Goal: Task Accomplishment & Management: Manage account settings

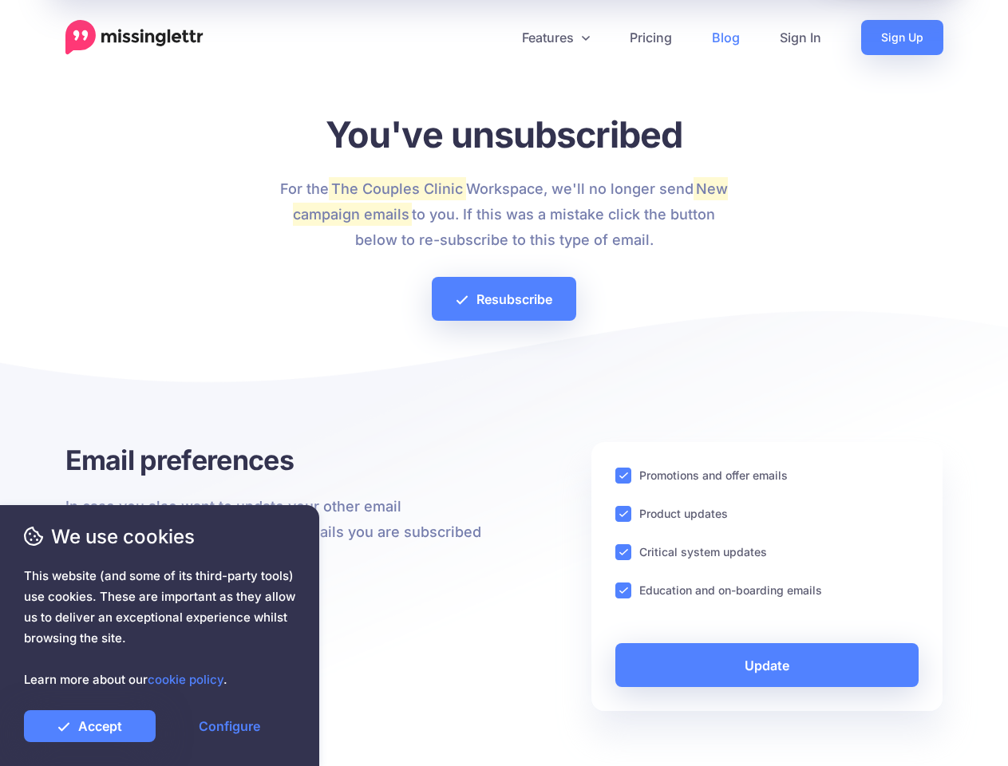
click at [504, 383] on div at bounding box center [504, 386] width 878 height 112
click at [497, 38] on icon at bounding box center [498, 38] width 8 height 8
click at [555, 38] on link "Features" at bounding box center [556, 37] width 108 height 35
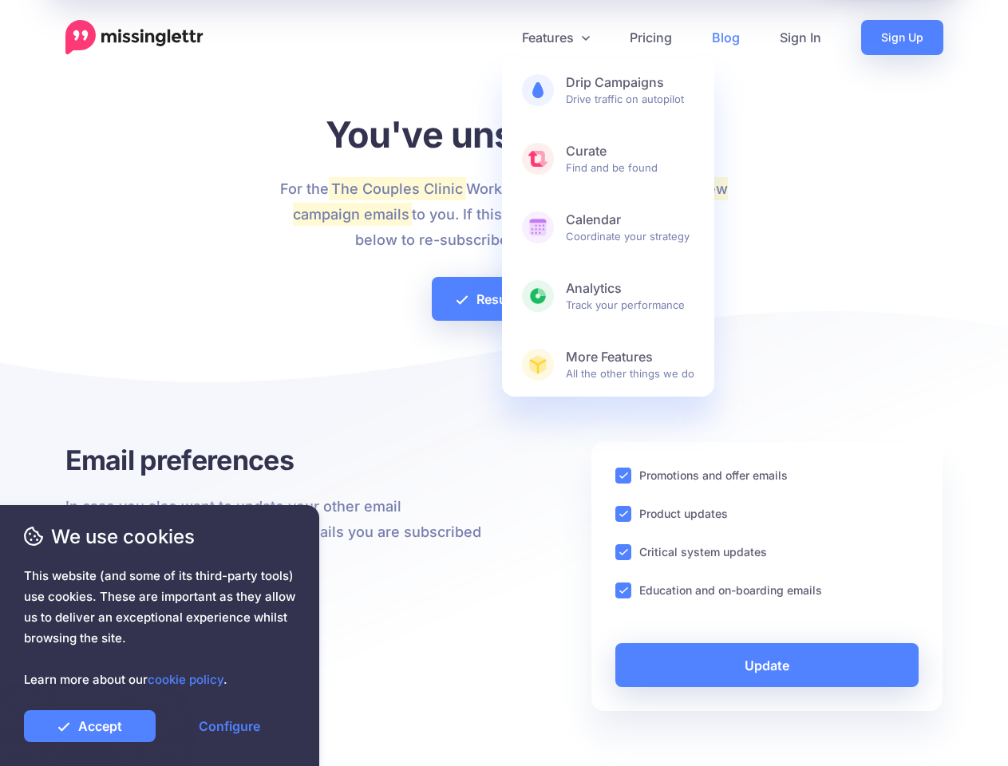
click at [623, 476] on ins at bounding box center [623, 476] width 16 height 16
click at [623, 514] on ins at bounding box center [623, 514] width 16 height 16
click at [623, 552] on ins at bounding box center [623, 552] width 16 height 16
click at [623, 591] on ins at bounding box center [623, 591] width 16 height 16
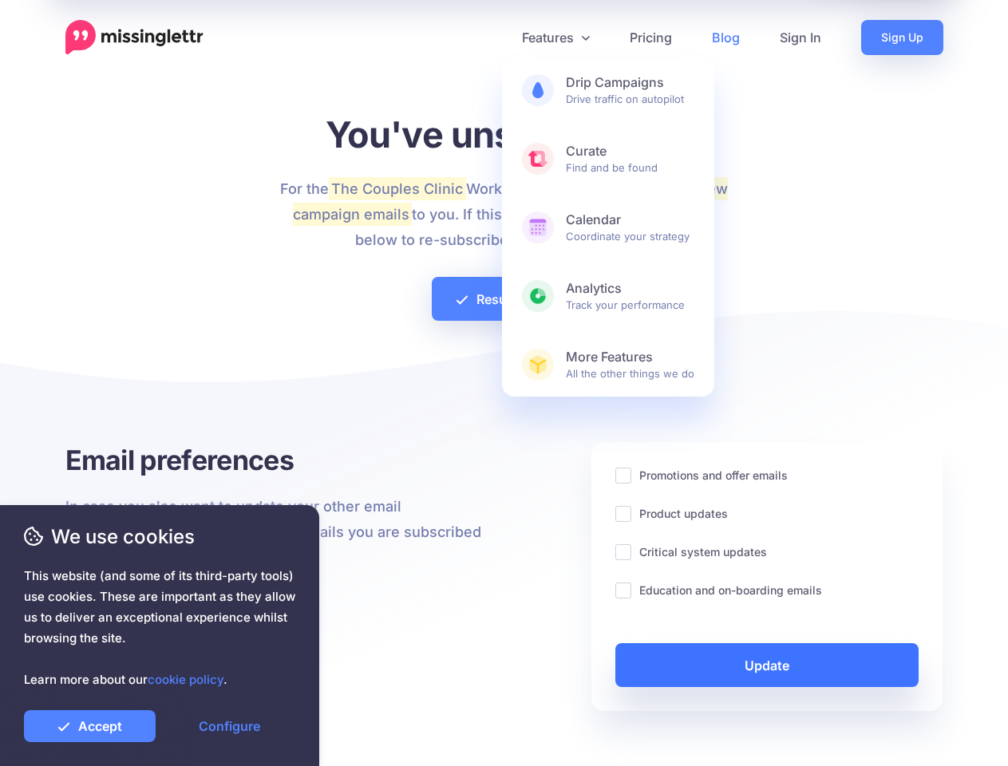
click at [767, 665] on link "Update" at bounding box center [767, 665] width 304 height 44
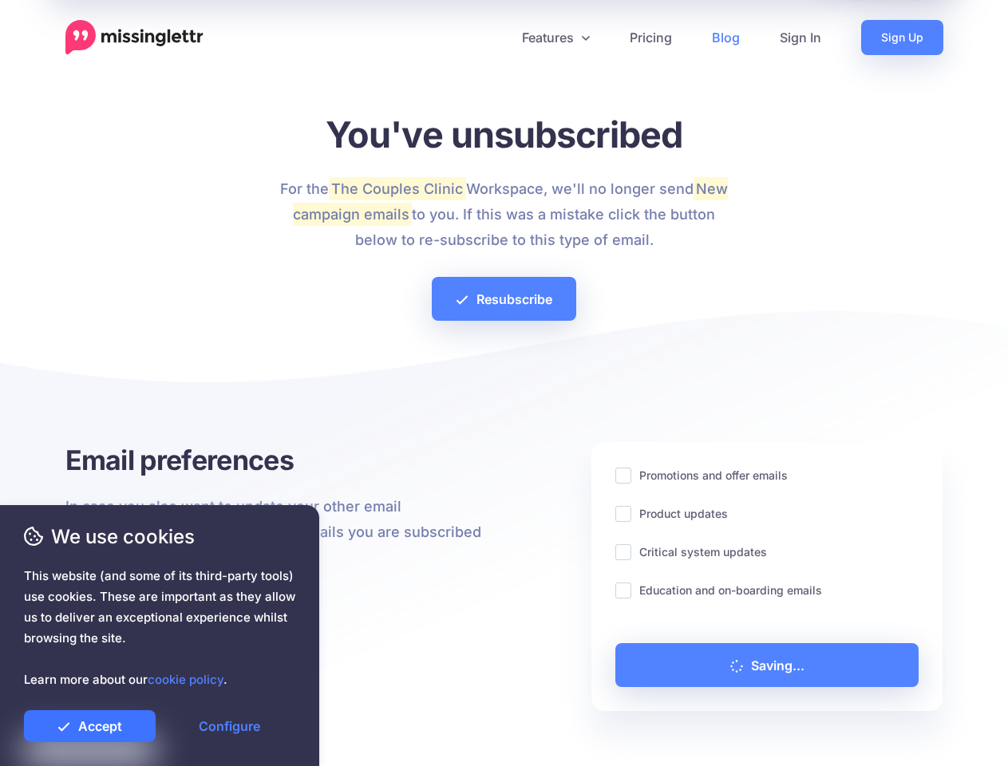
click at [89, 726] on link "Accept" at bounding box center [90, 726] width 132 height 32
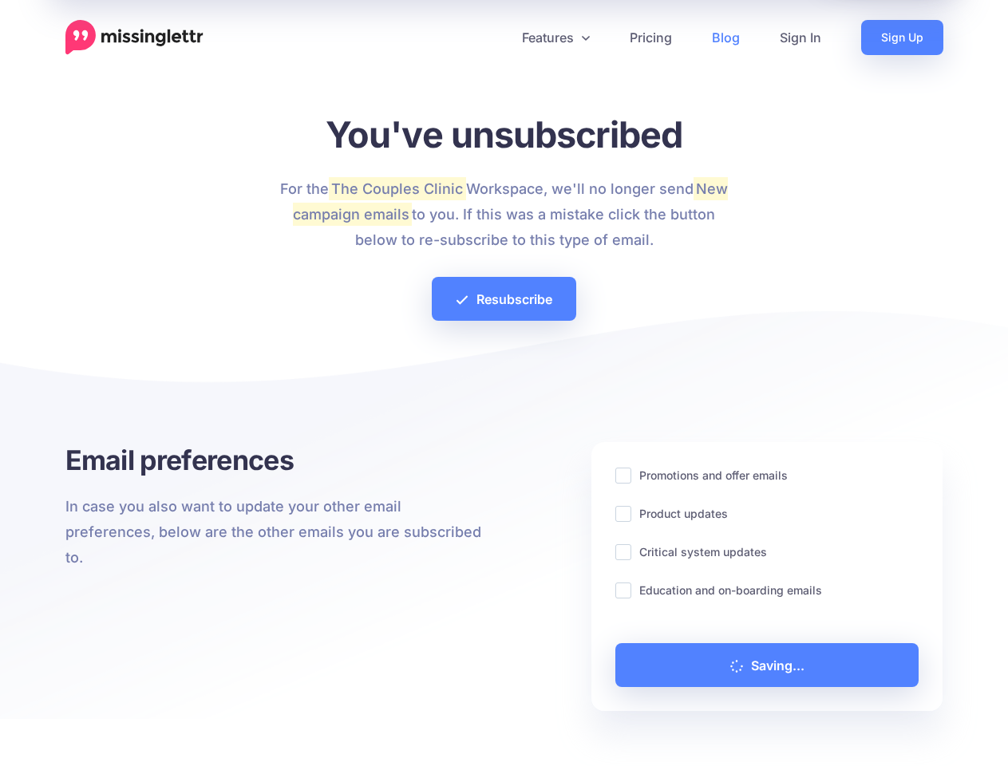
click at [229, 726] on link "Configure" at bounding box center [230, 726] width 132 height 32
